Goal: Check status

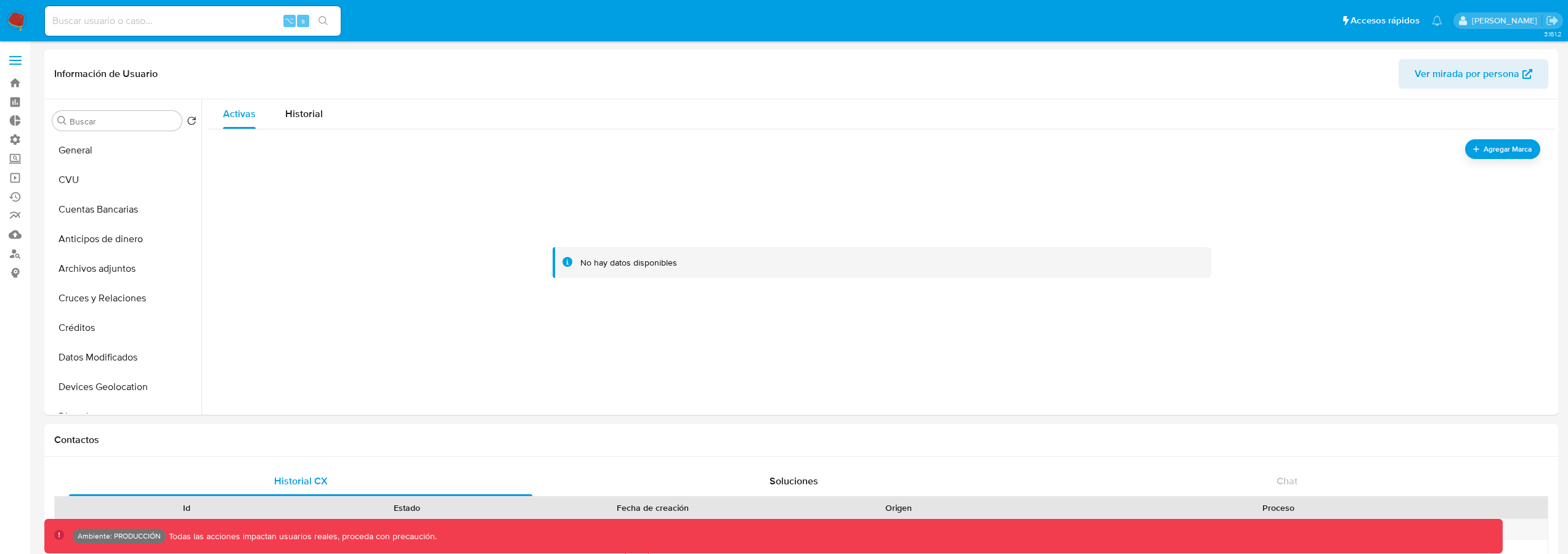
select select "10"
click at [314, 122] on div "Historial" at bounding box center [304, 114] width 37 height 29
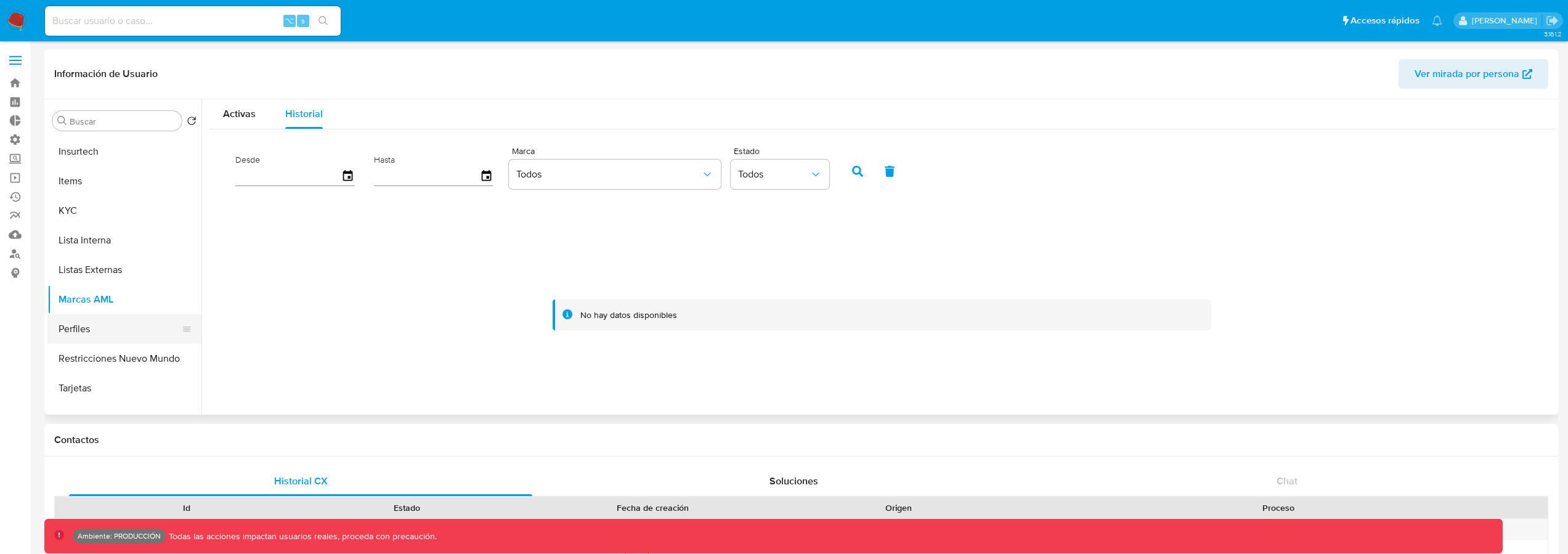
click at [87, 322] on button "Perfiles" at bounding box center [119, 329] width 144 height 29
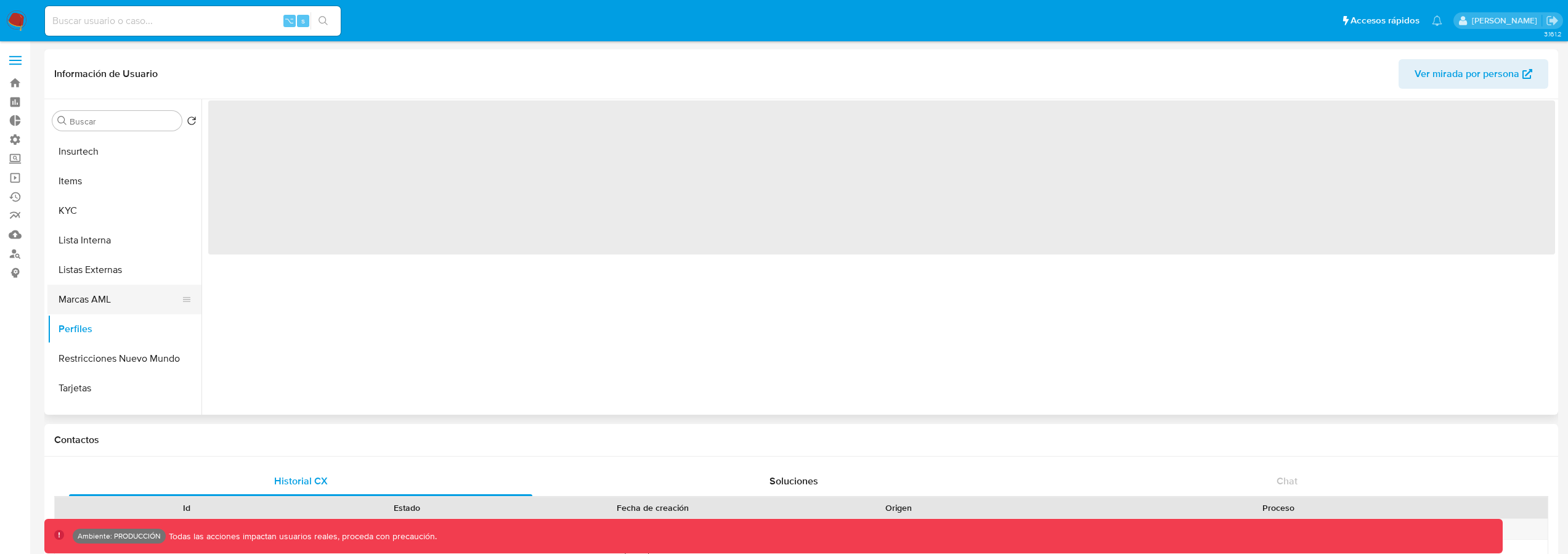
click at [100, 306] on button "Marcas AML" at bounding box center [119, 299] width 144 height 29
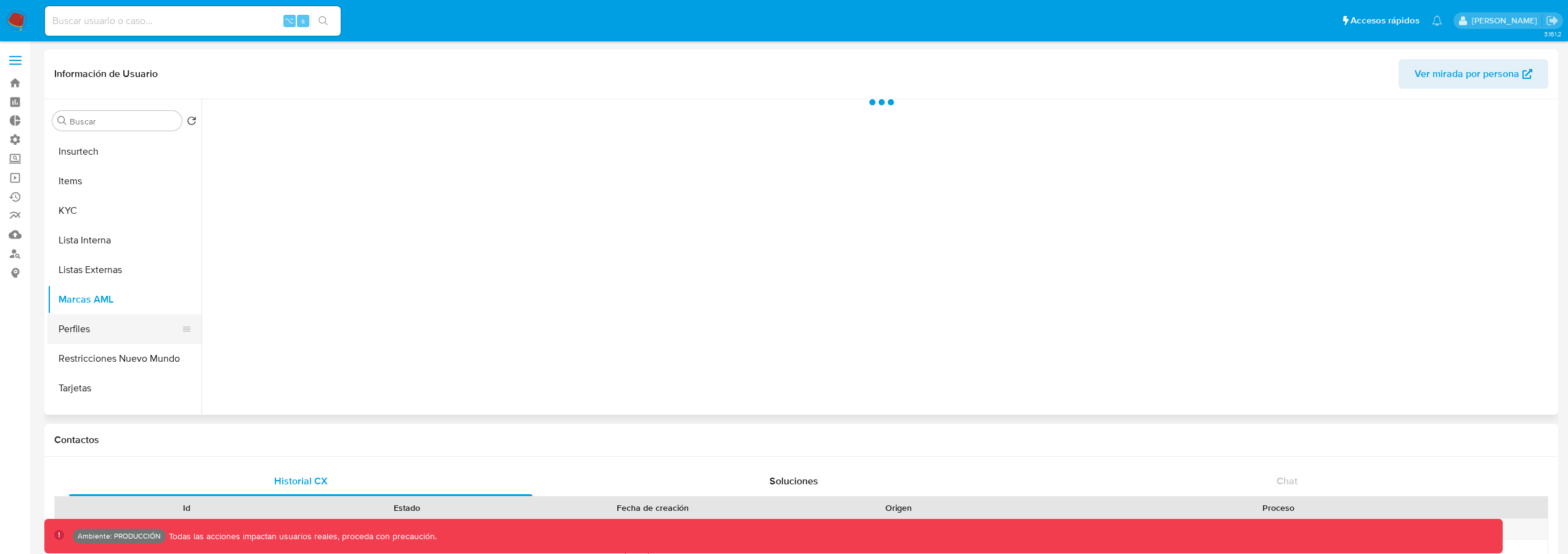
click at [92, 331] on button "Perfiles" at bounding box center [119, 329] width 144 height 29
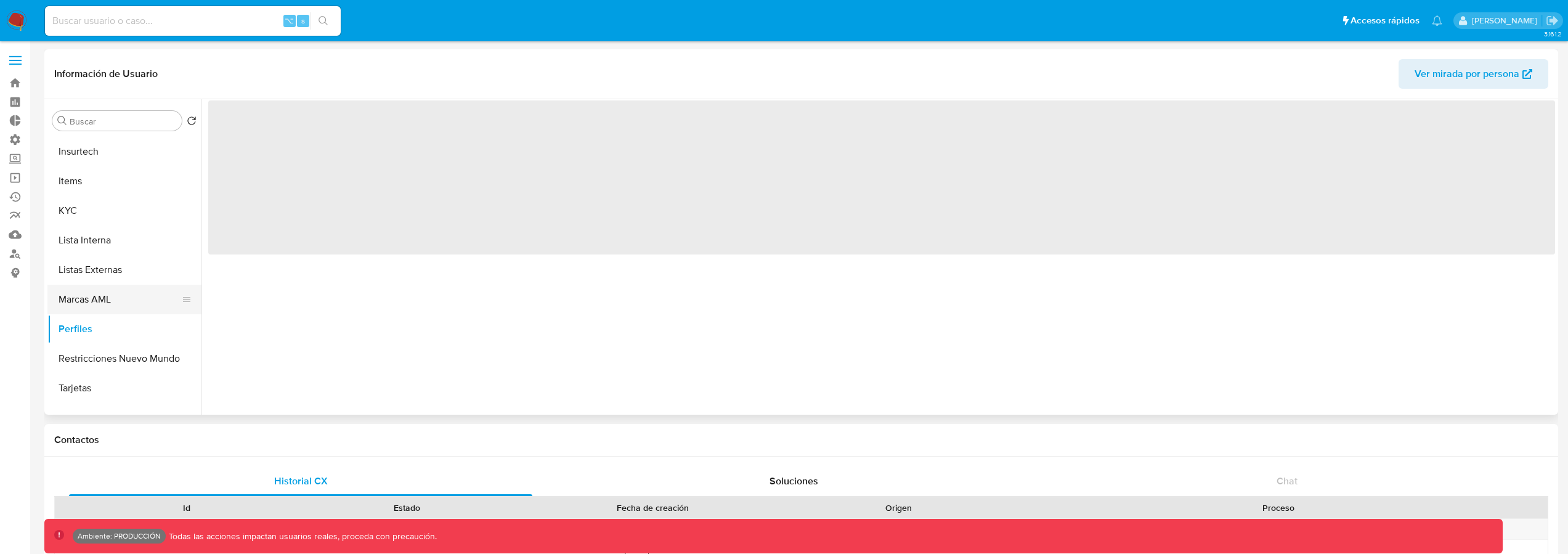
click at [99, 306] on button "Marcas AML" at bounding box center [119, 299] width 144 height 29
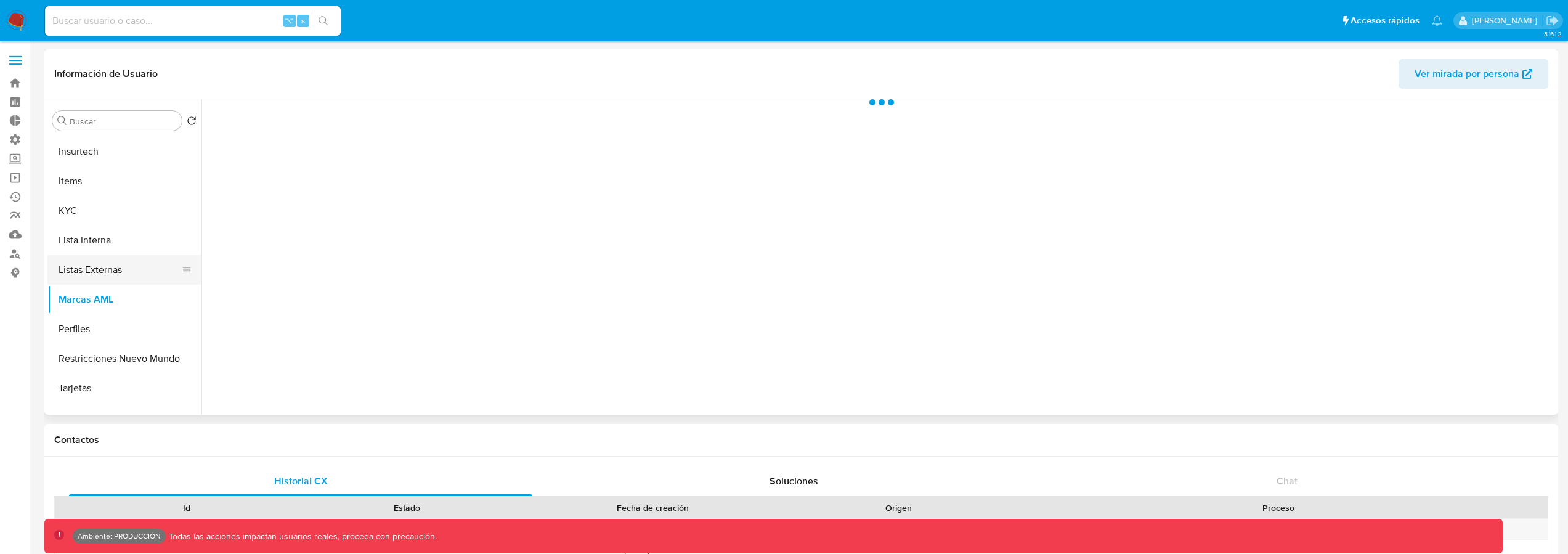
click at [105, 276] on button "Listas Externas" at bounding box center [119, 270] width 144 height 29
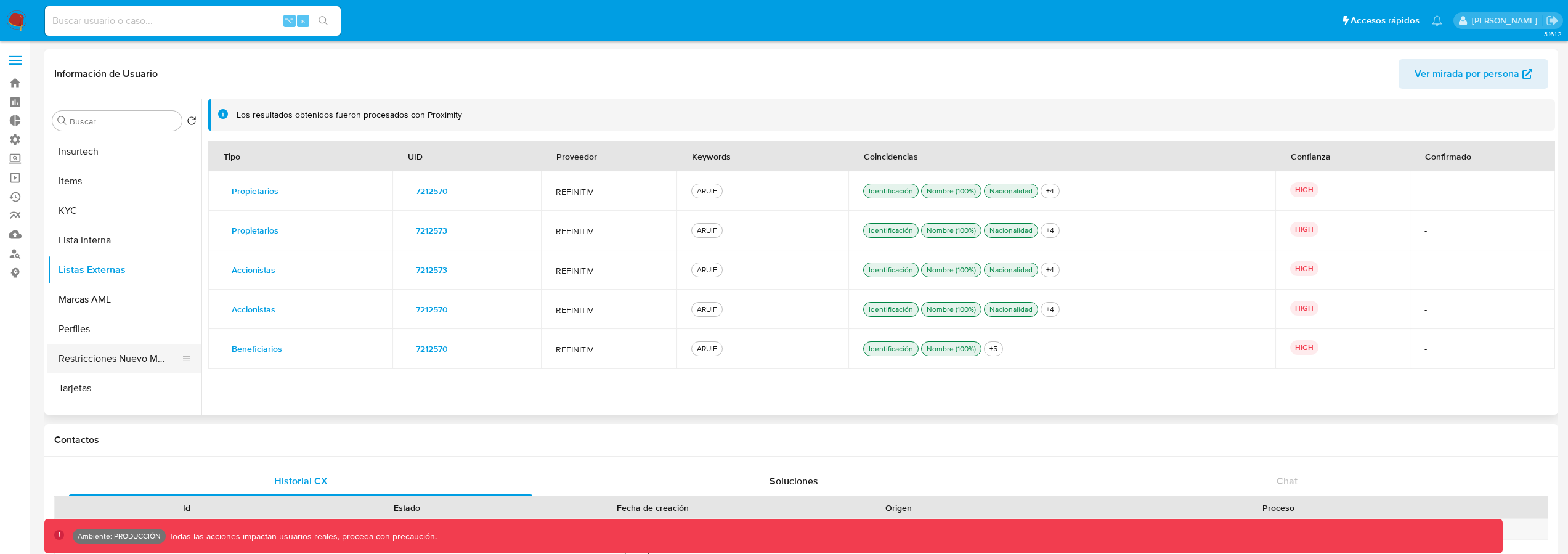
click at [105, 352] on button "Restricciones Nuevo Mundo" at bounding box center [119, 358] width 144 height 29
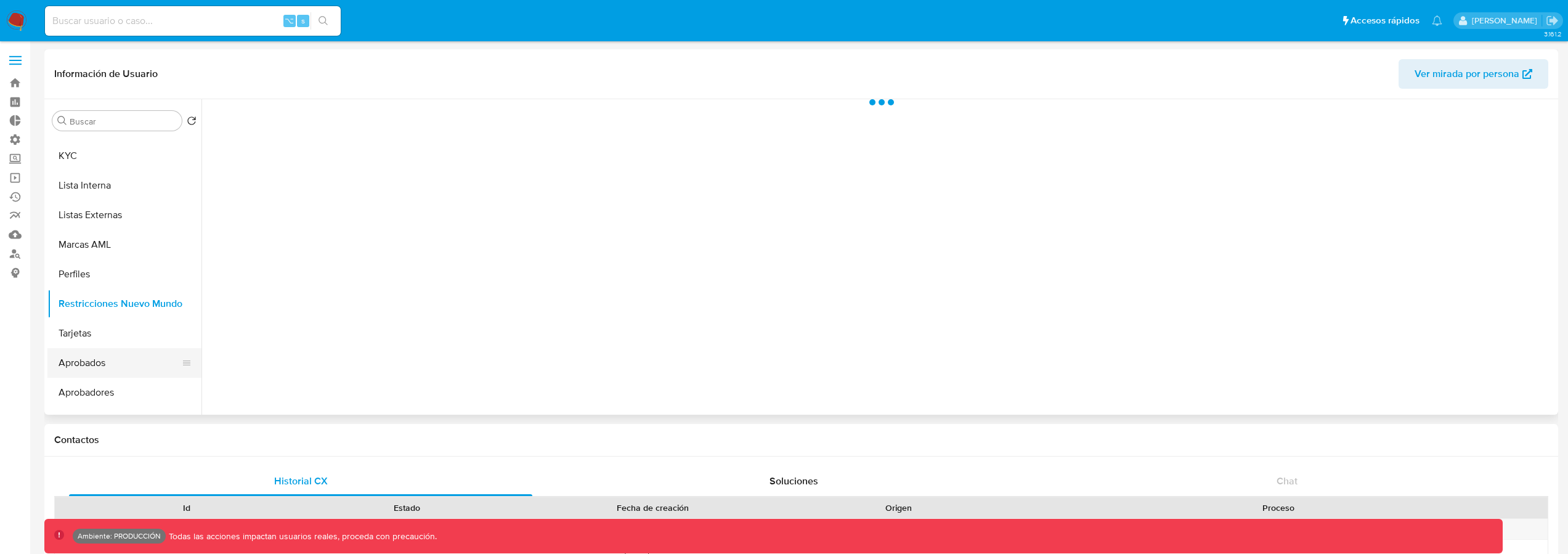
scroll to position [589, 0]
click at [102, 339] on button "Tarjetas" at bounding box center [119, 331] width 144 height 29
click at [104, 366] on button "Aprobados" at bounding box center [119, 360] width 144 height 29
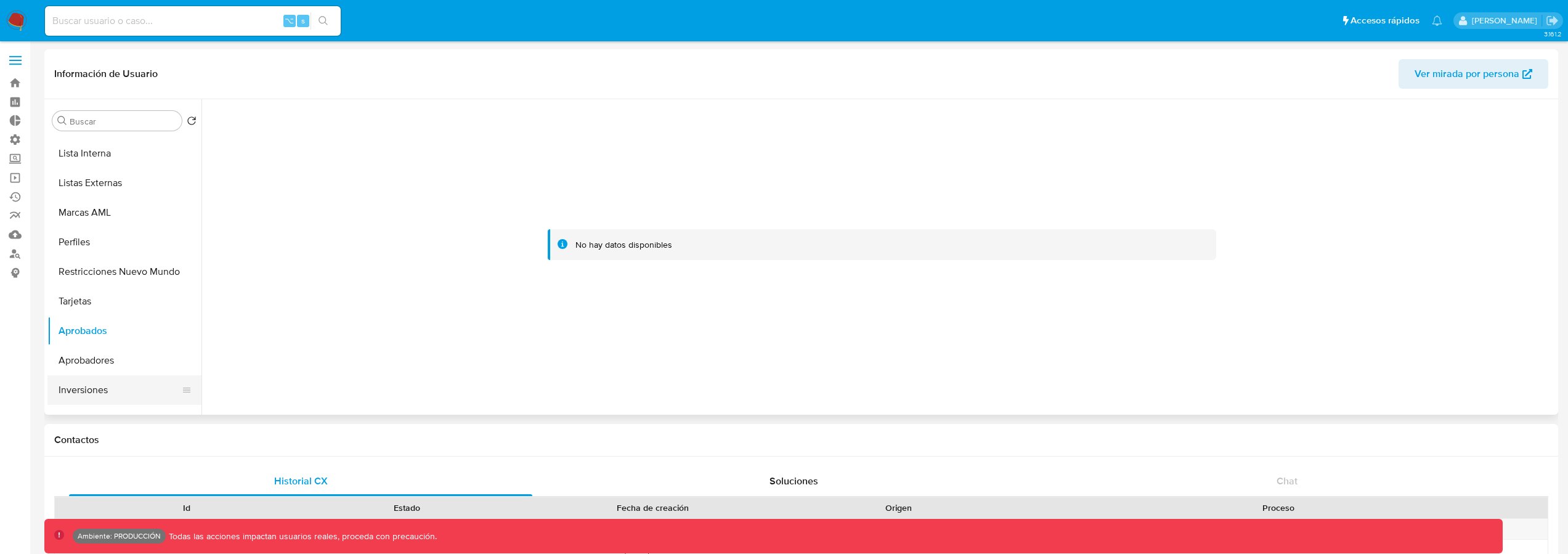
scroll to position [639, 0]
click at [114, 351] on button "Aprobadores" at bounding box center [119, 339] width 144 height 29
click at [114, 319] on button "Aprobados" at bounding box center [119, 309] width 144 height 29
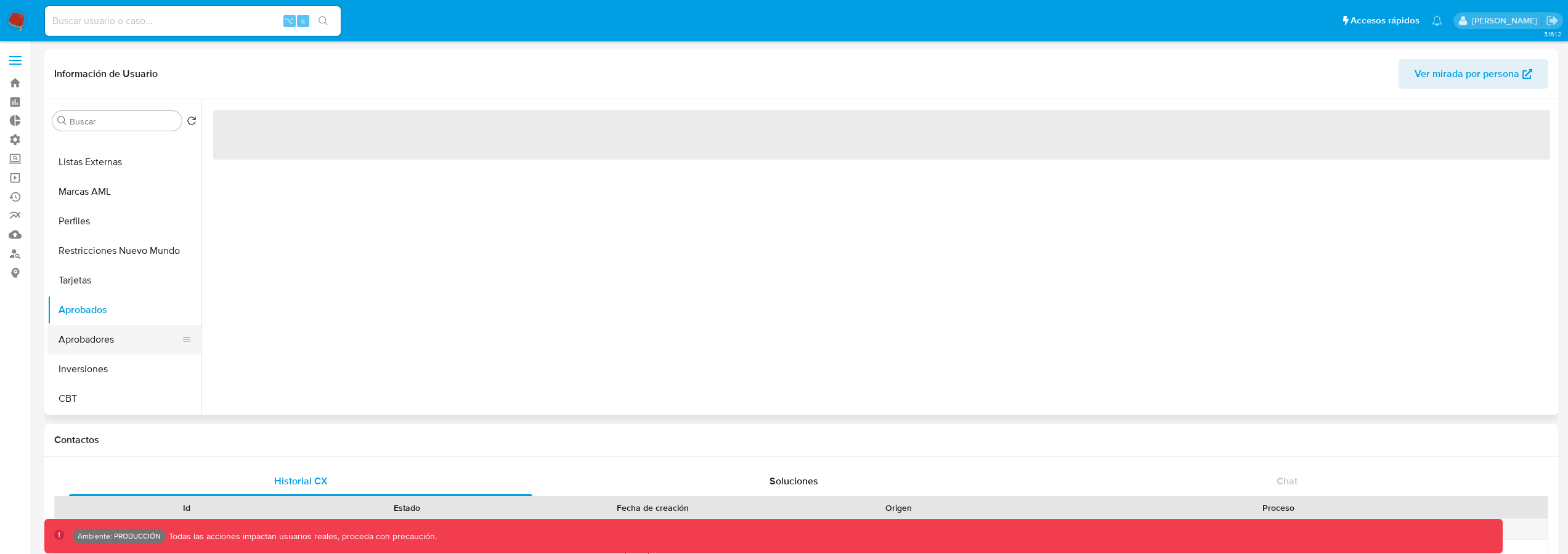
click at [114, 334] on button "Aprobadores" at bounding box center [119, 339] width 144 height 29
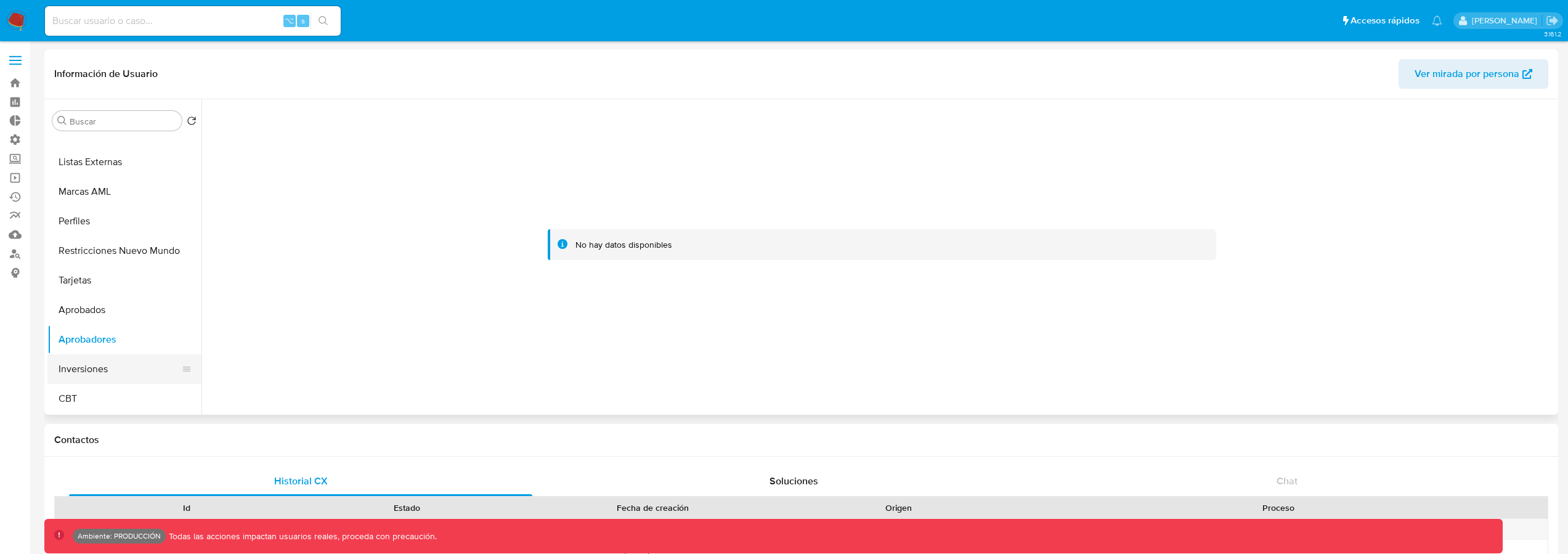
click at [118, 365] on button "Inversiones" at bounding box center [119, 369] width 144 height 29
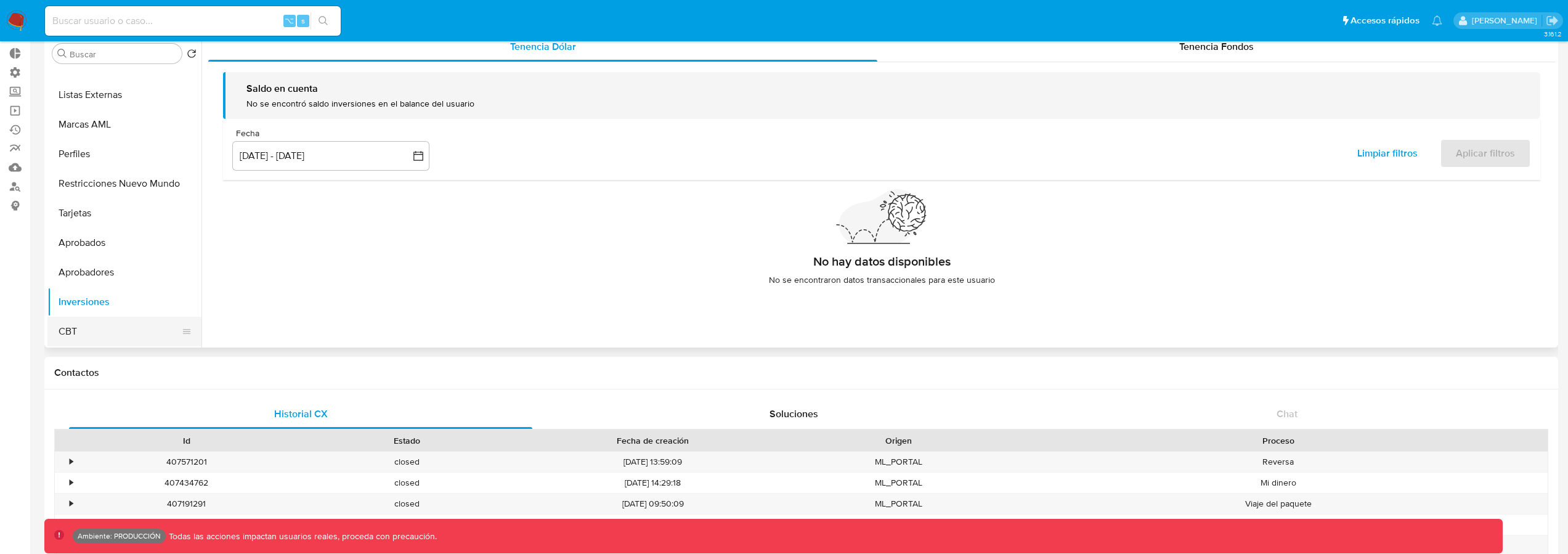
click at [107, 334] on button "CBT" at bounding box center [119, 331] width 144 height 29
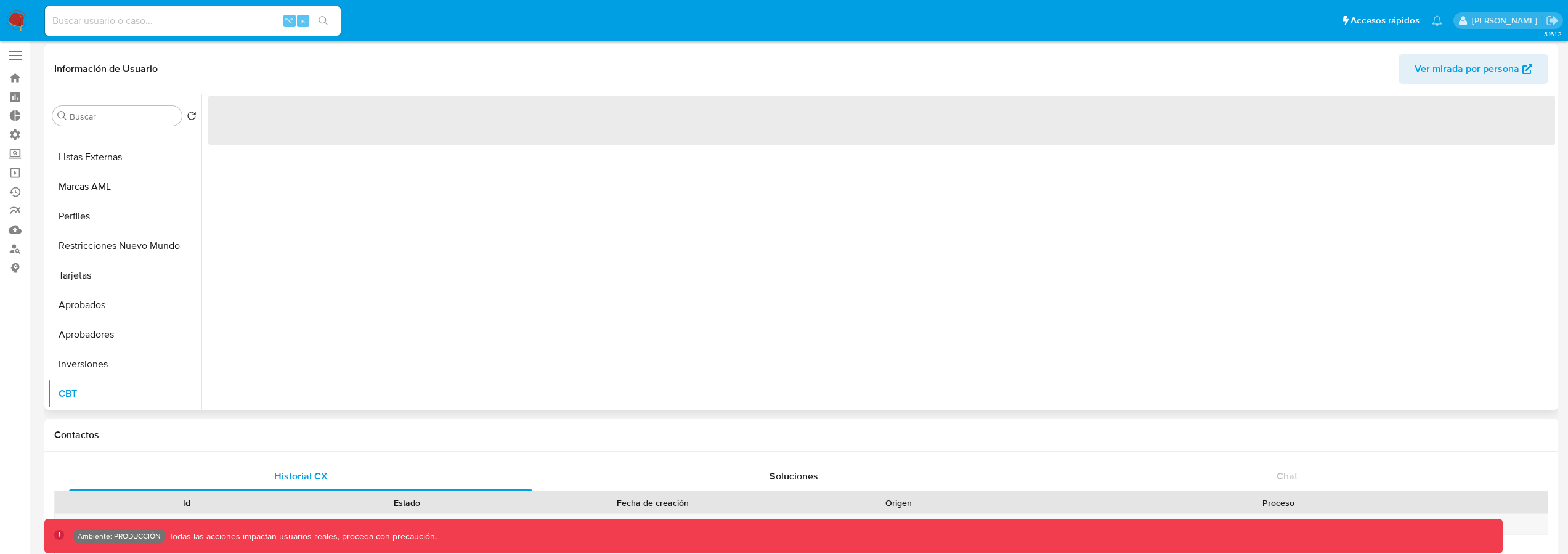
scroll to position [0, 0]
